Goal: Download file/media

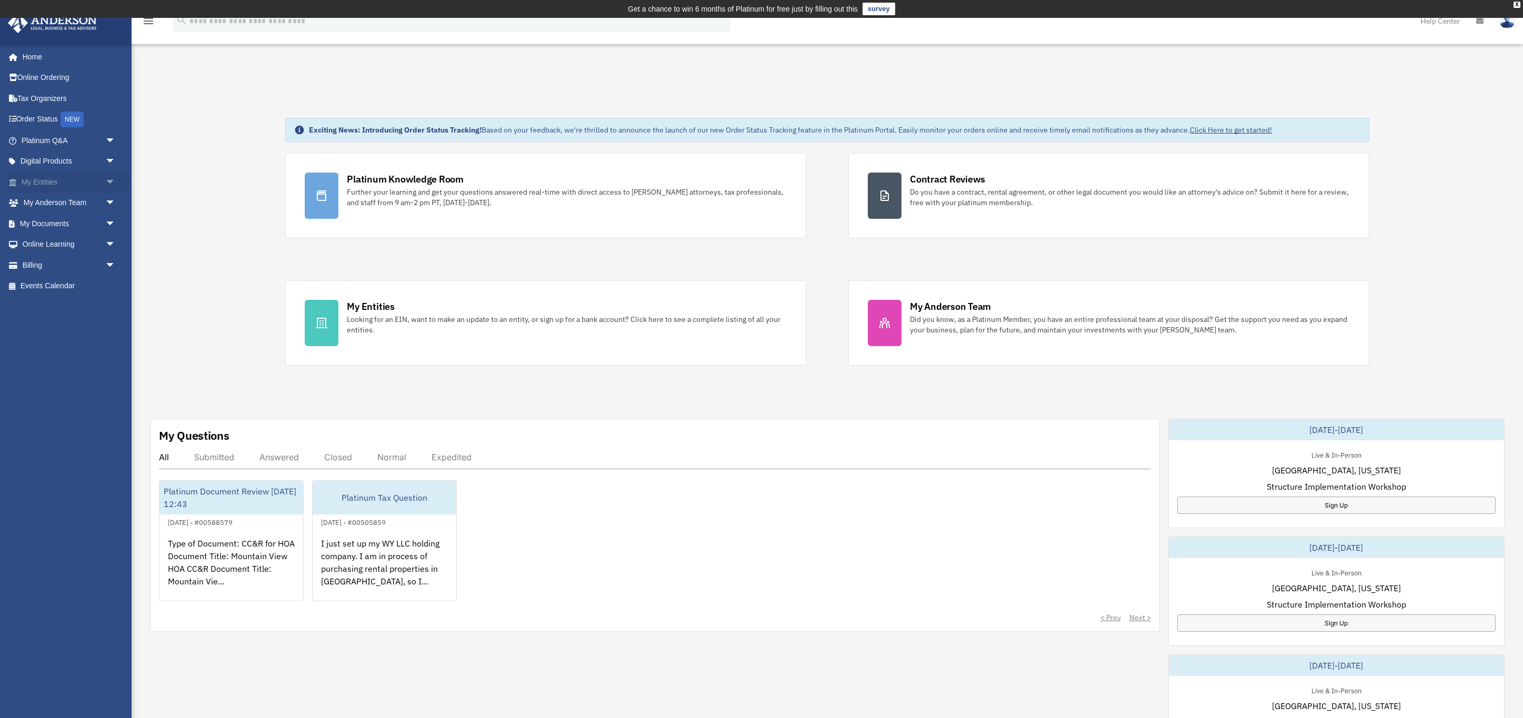
click at [115, 183] on span "arrow_drop_down" at bounding box center [115, 183] width 21 height 22
click at [115, 183] on span "arrow_drop_up" at bounding box center [115, 183] width 21 height 22
click at [81, 220] on link "My Documents arrow_drop_down" at bounding box center [69, 223] width 124 height 21
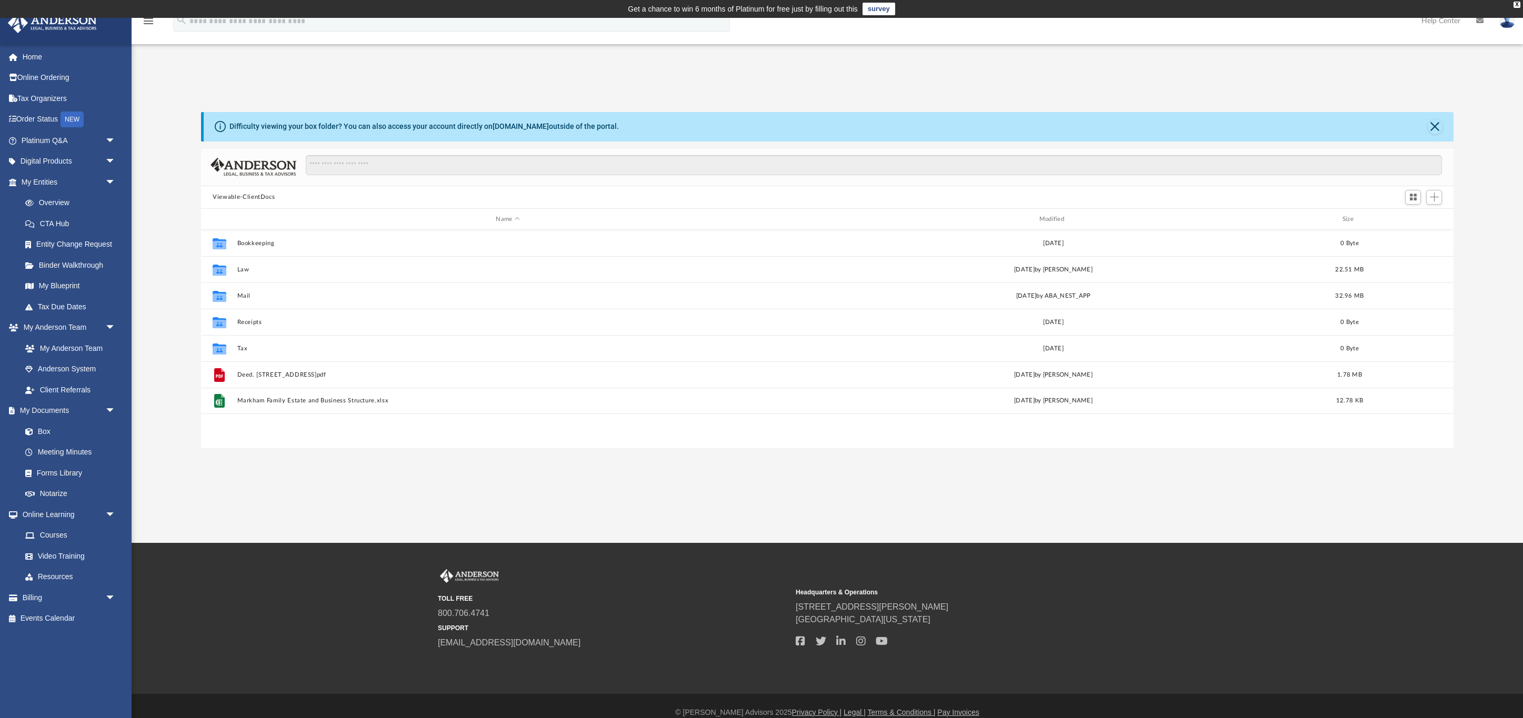
scroll to position [239, 1252]
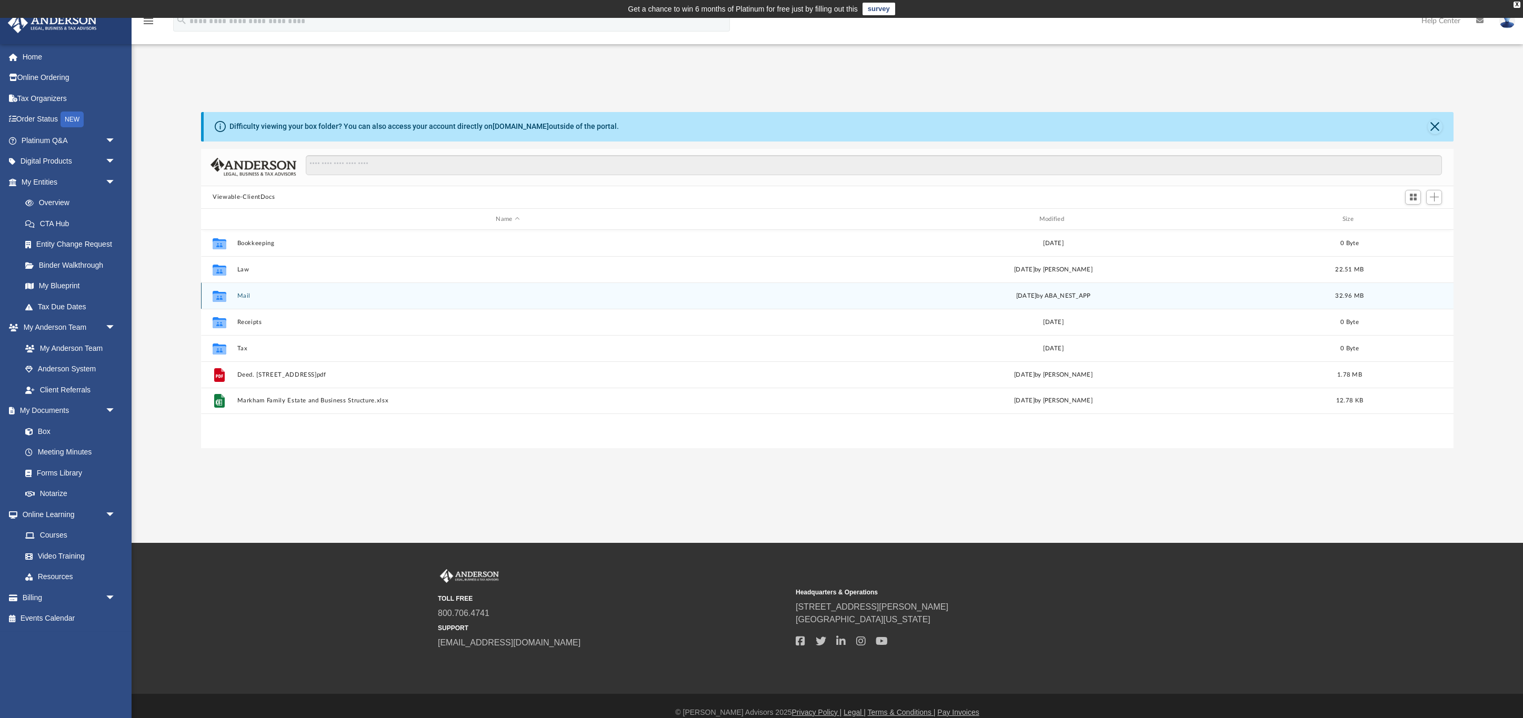
click at [288, 297] on button "Mail" at bounding box center [507, 296] width 541 height 7
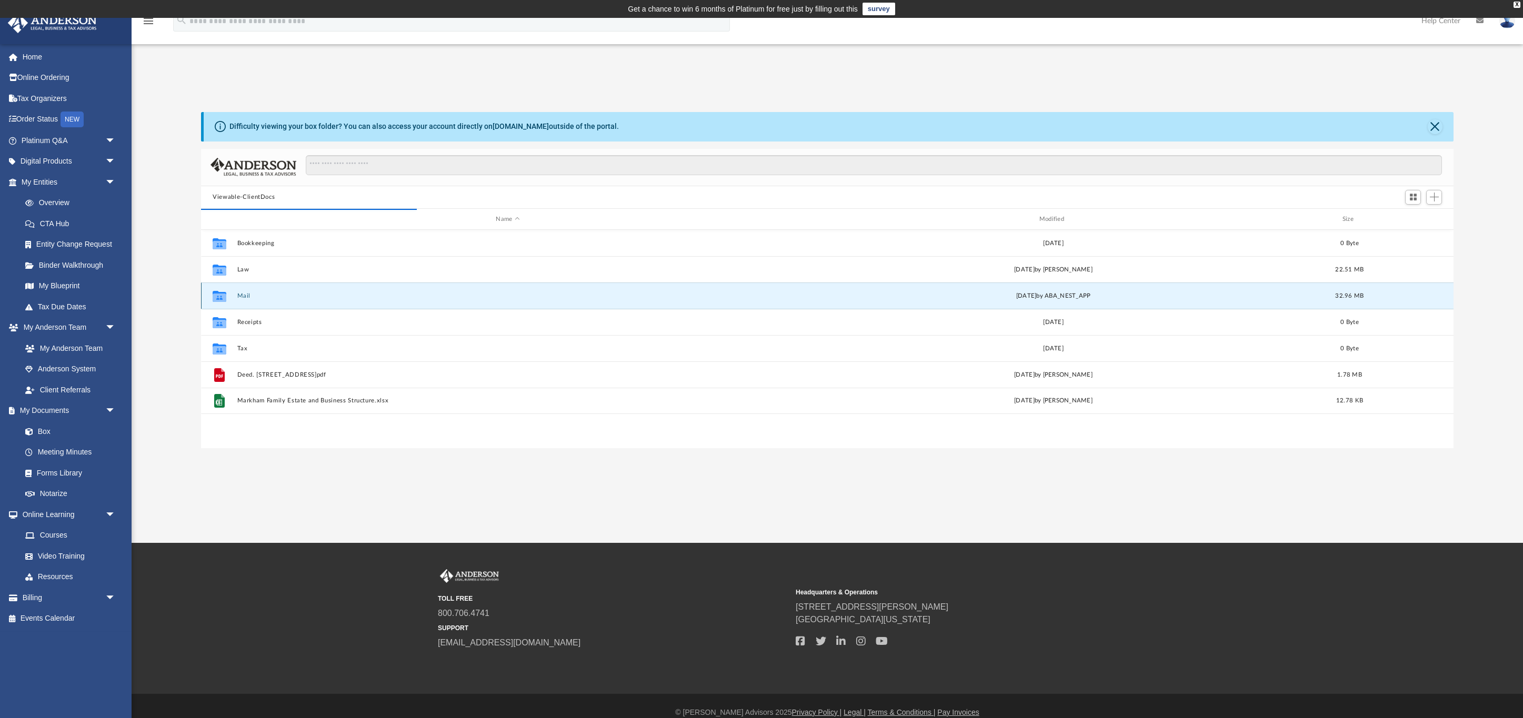
click at [247, 297] on button "Mail" at bounding box center [507, 296] width 541 height 7
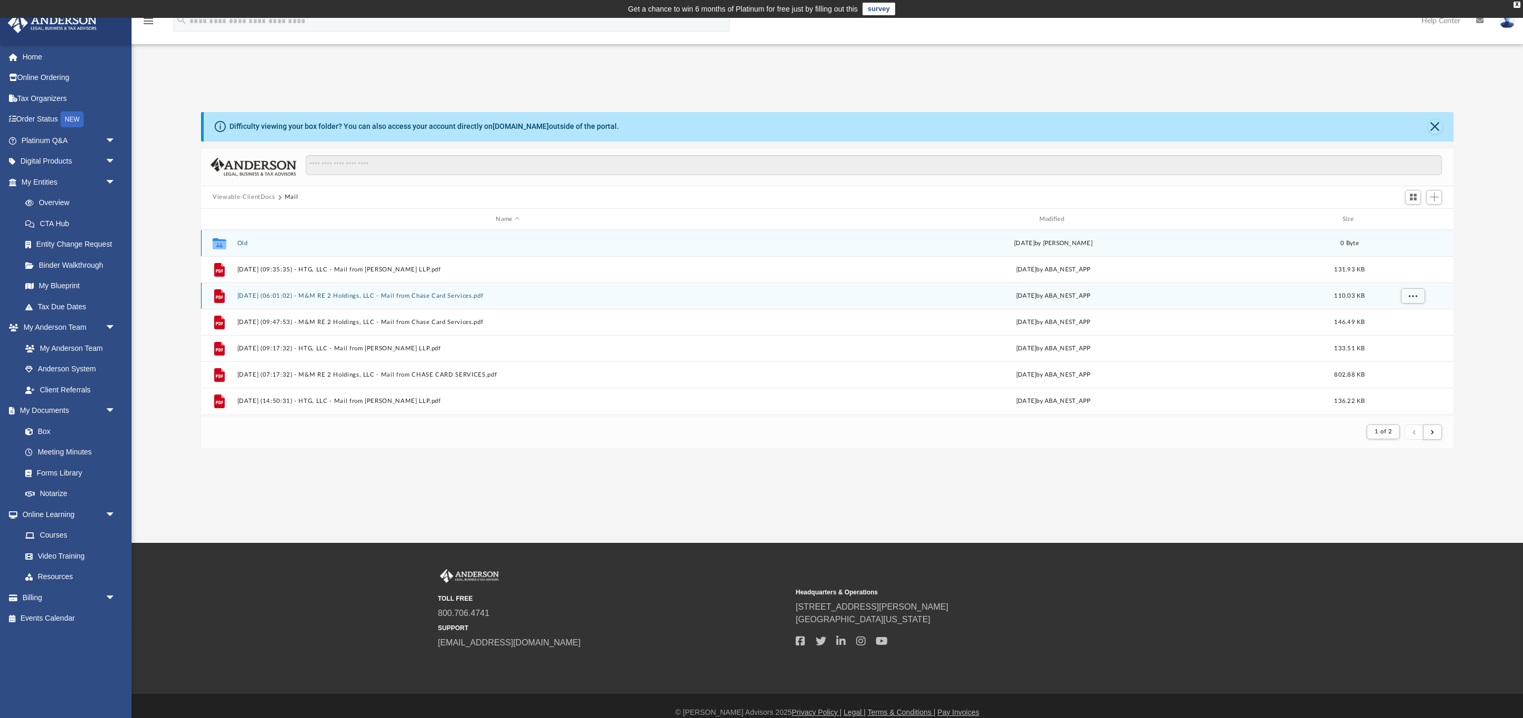
scroll to position [207, 1252]
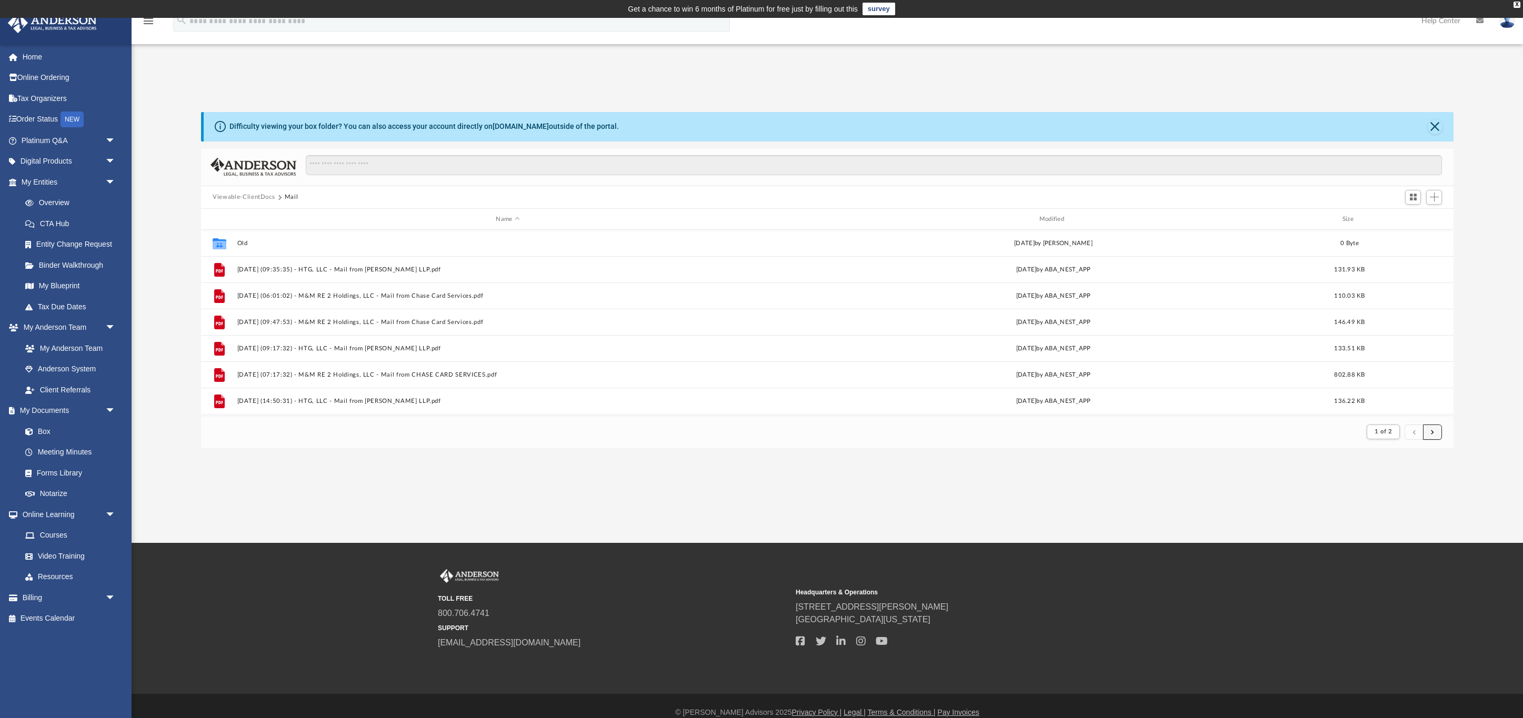
click at [1434, 429] on button "submit" at bounding box center [1432, 432] width 19 height 15
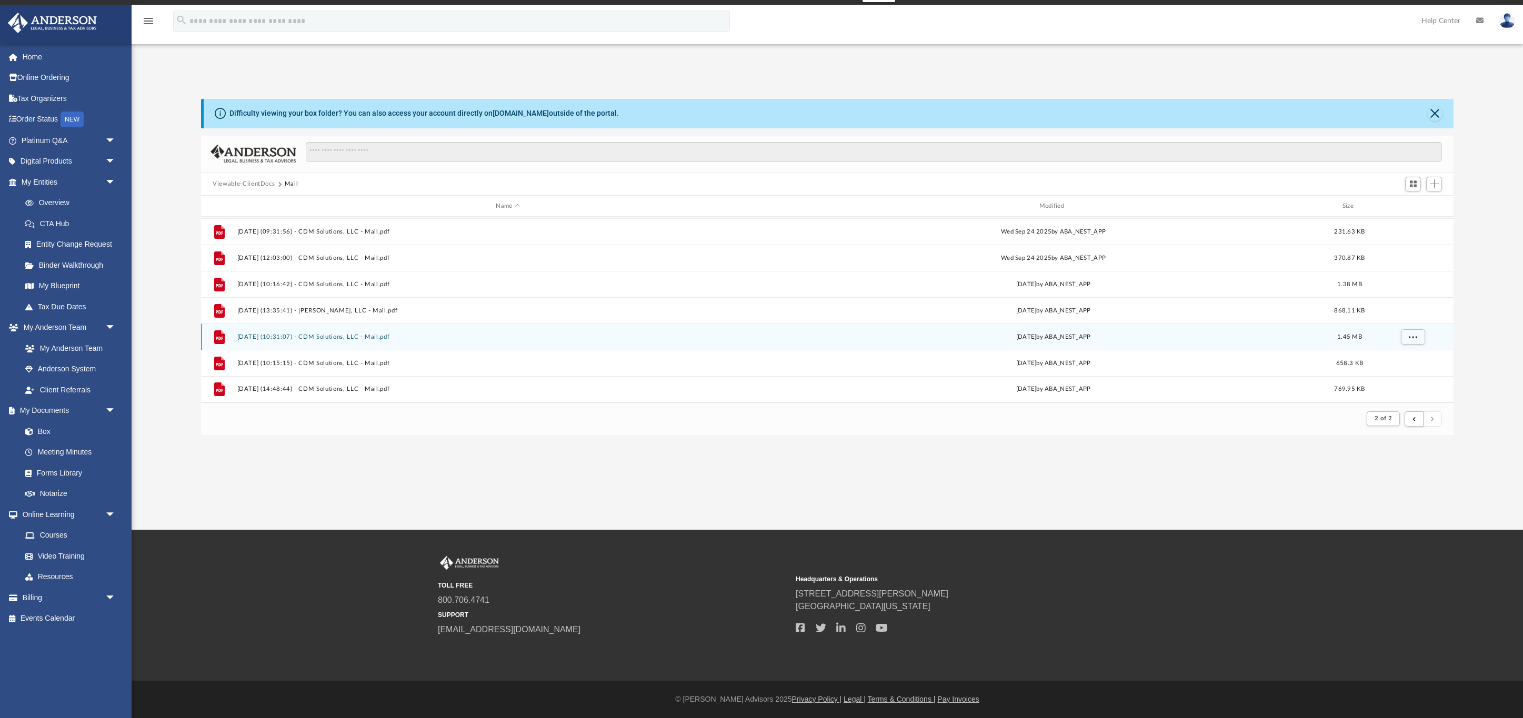
scroll to position [18, 0]
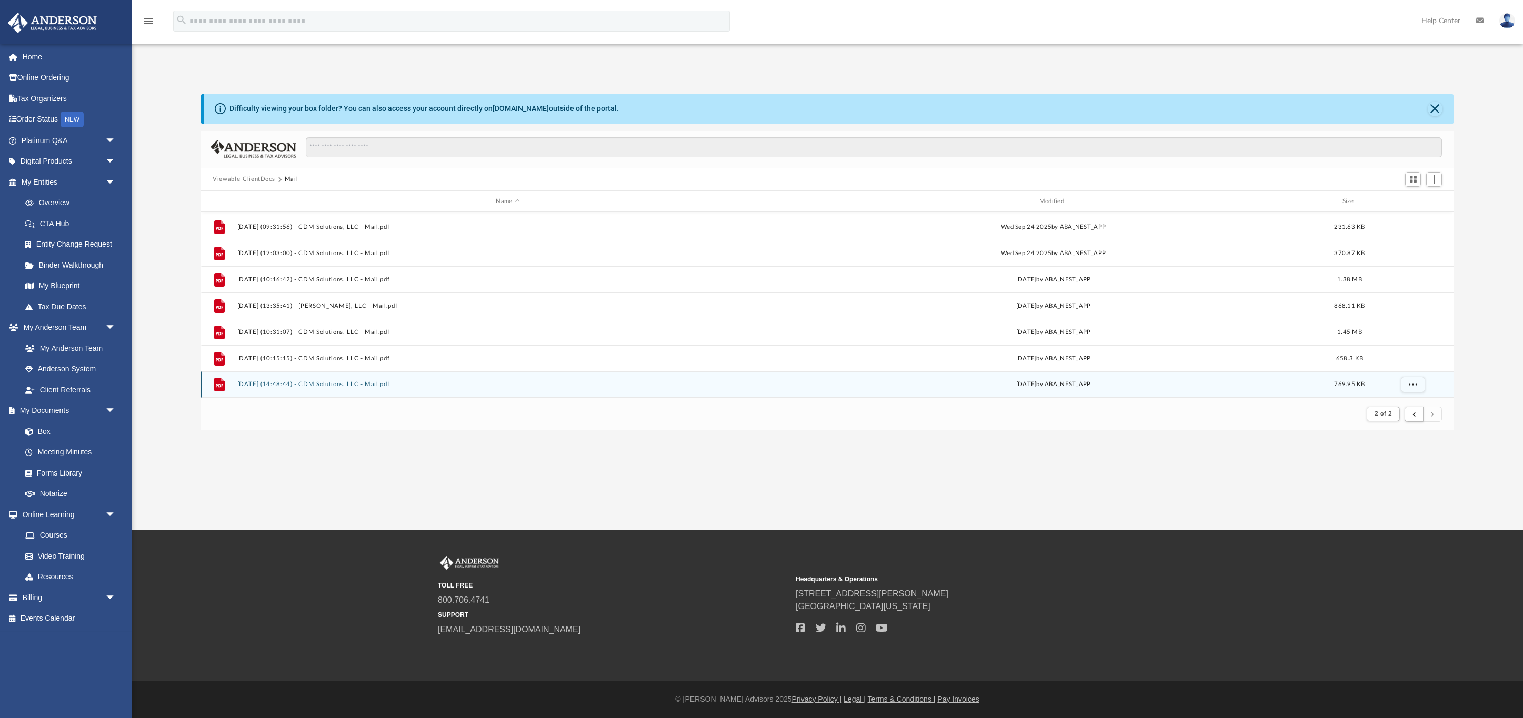
click at [340, 384] on button "[DATE] (14:48:44) - CDM Solutions, LLC - Mail.pdf" at bounding box center [507, 384] width 541 height 7
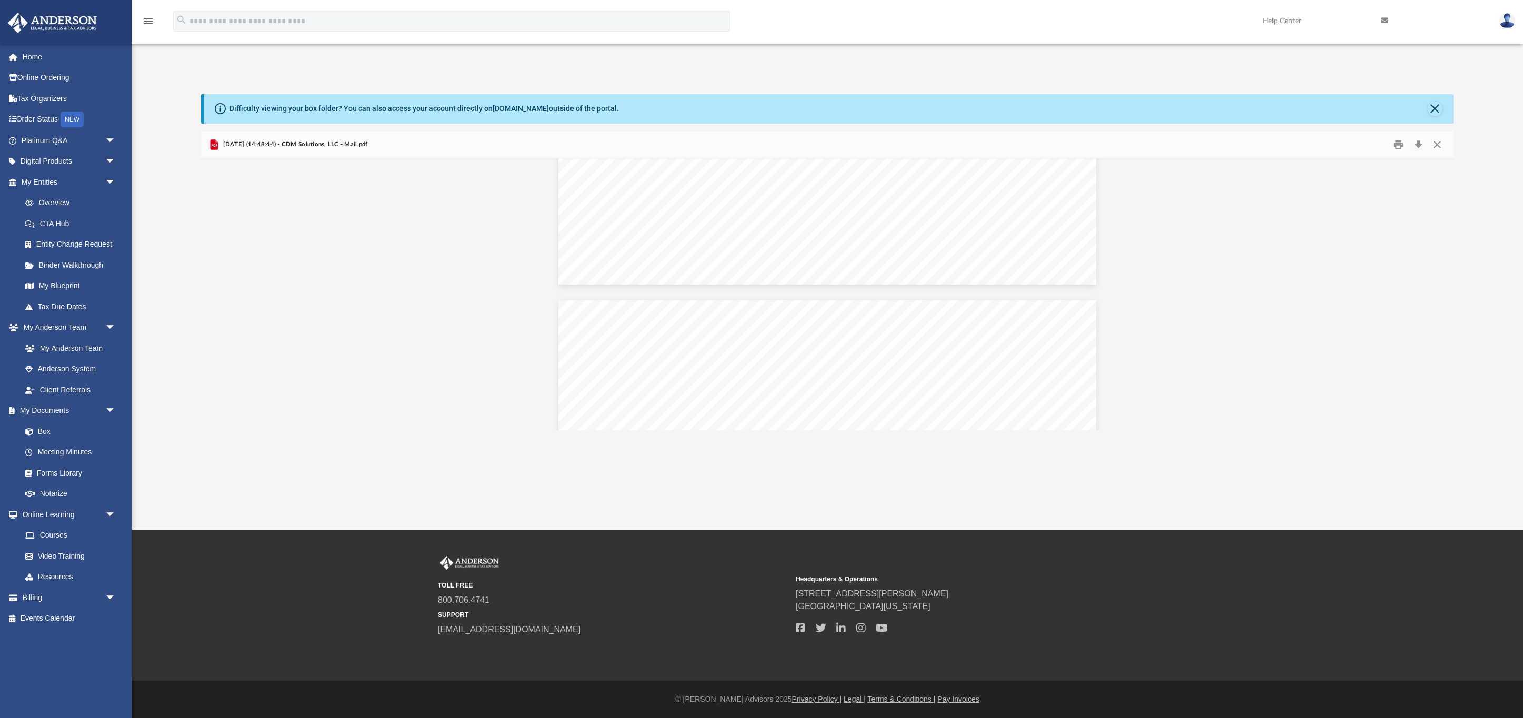
scroll to position [658, 0]
click at [1422, 143] on button "Download" at bounding box center [1418, 144] width 19 height 16
click at [1109, 10] on div "menu search Site Menu add [EMAIL_ADDRESS][DOMAIN_NAME] My Profile Reset Passwor…" at bounding box center [761, 26] width 1507 height 36
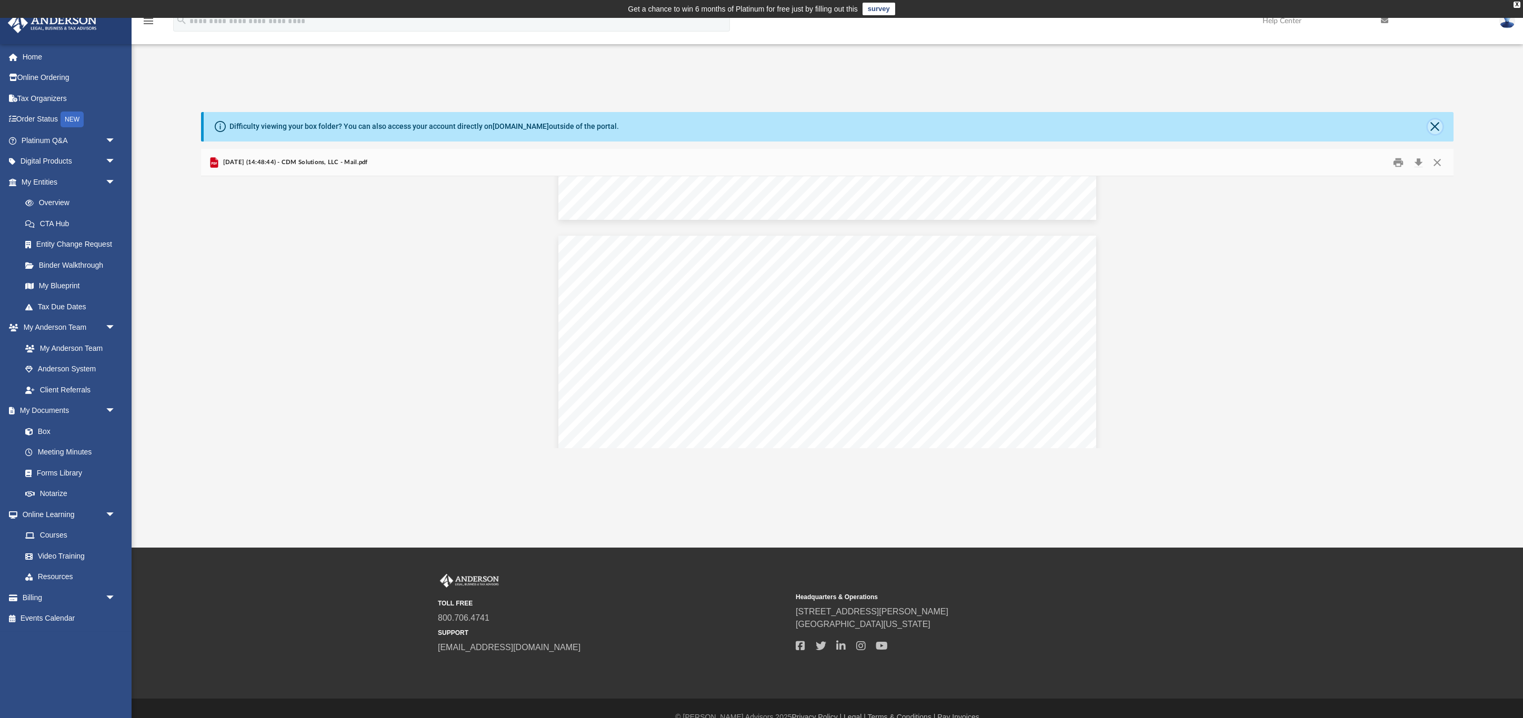
click at [1438, 122] on button "Close" at bounding box center [1435, 126] width 15 height 15
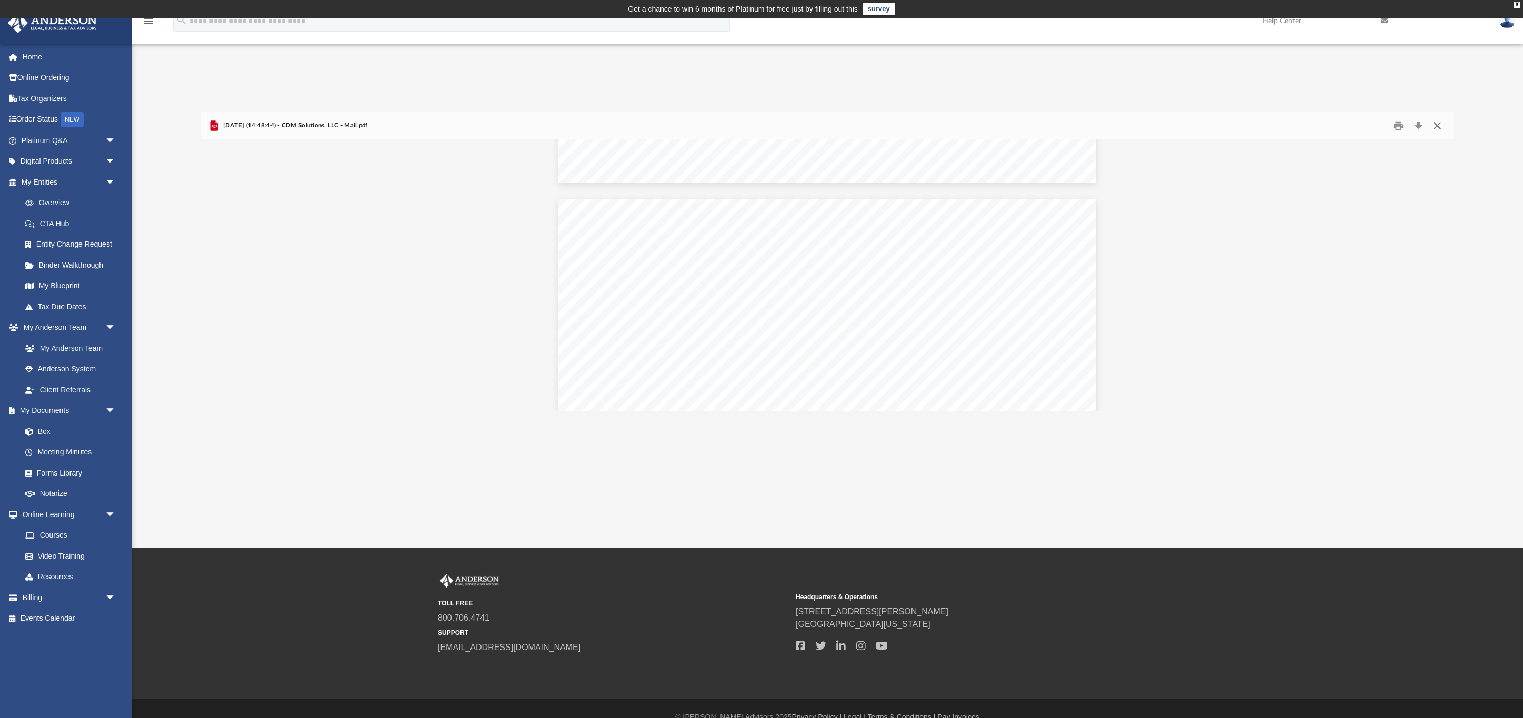
click at [1438, 127] on button "Close" at bounding box center [1436, 125] width 19 height 16
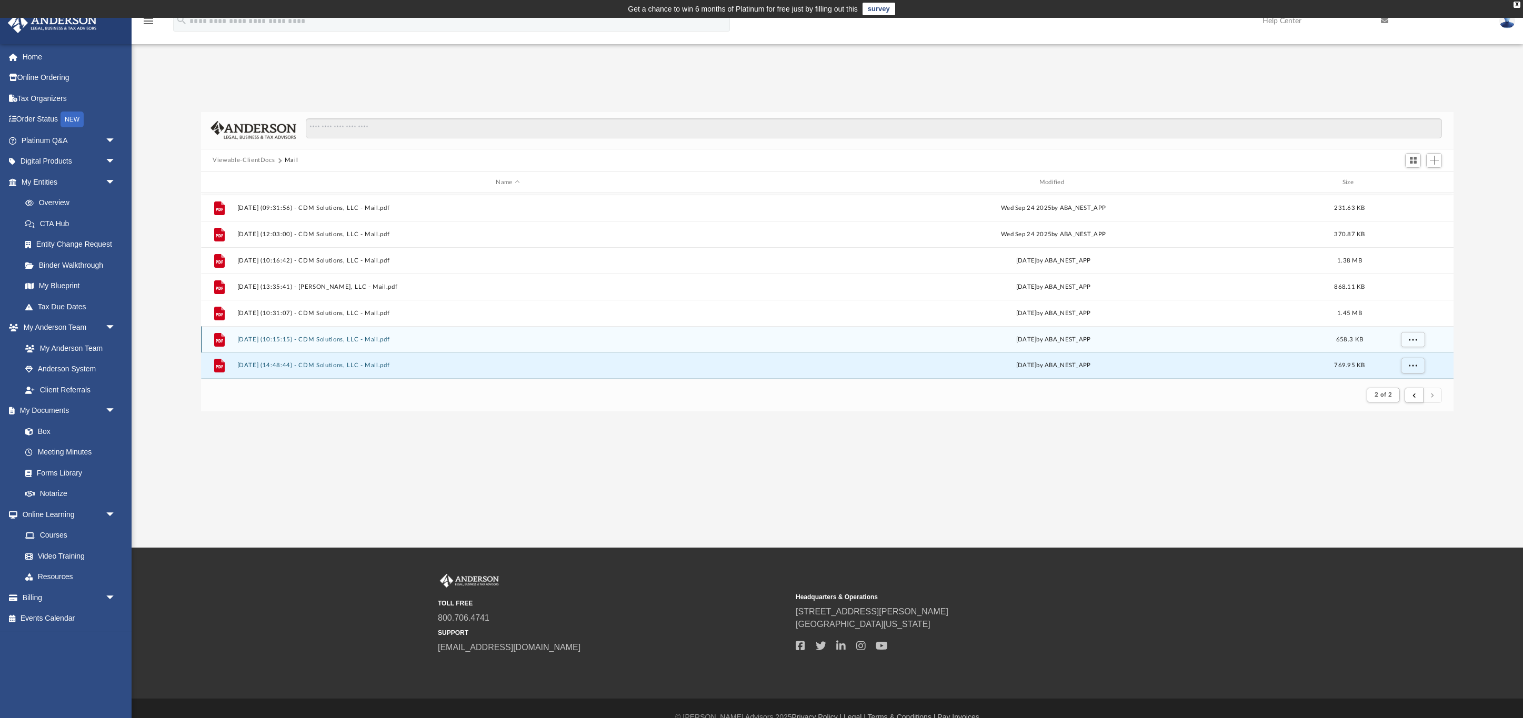
click at [620, 341] on button "[DATE] (10:15:15) - CDM Solutions, LLC - Mail.pdf" at bounding box center [507, 339] width 541 height 7
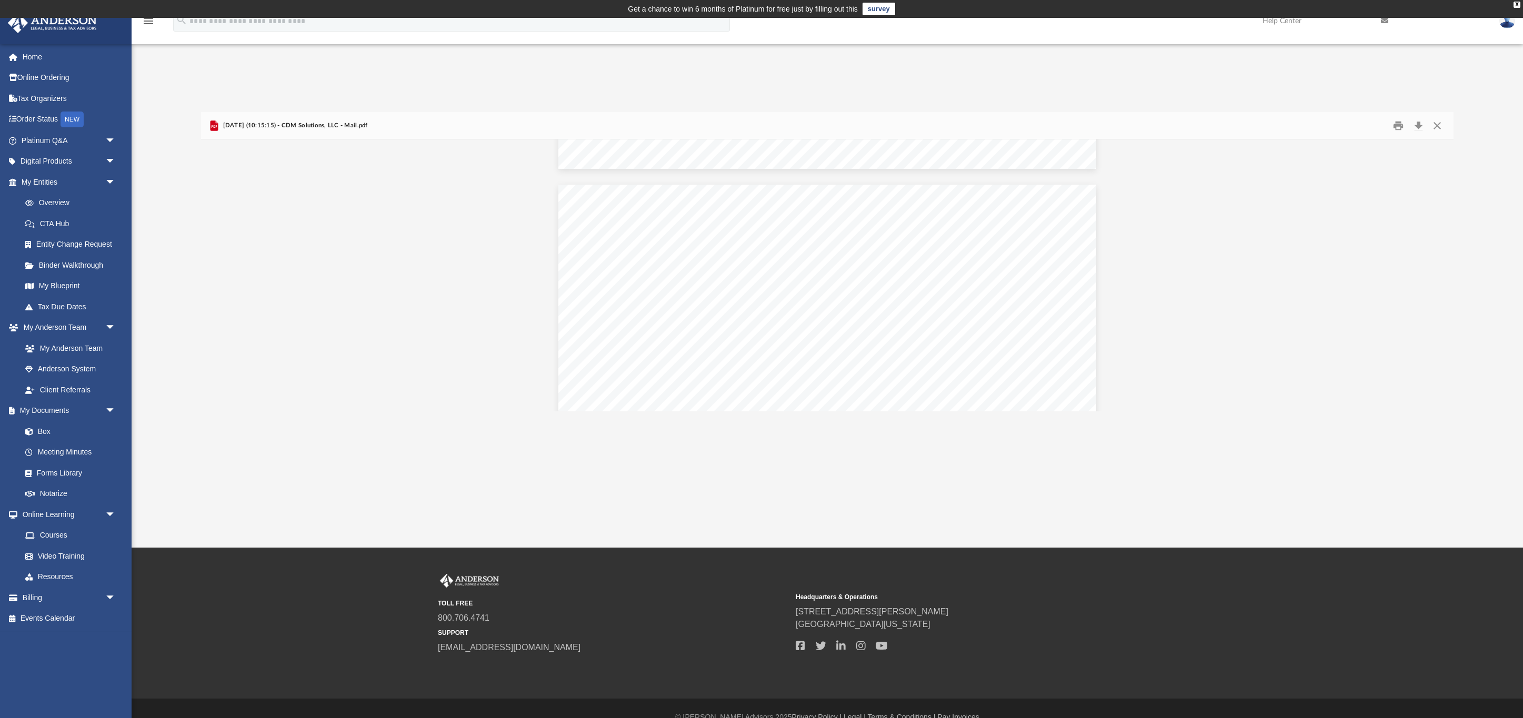
scroll to position [878, 0]
click at [1418, 129] on button "Download" at bounding box center [1418, 125] width 19 height 16
